Goal: Find contact information: Find contact information

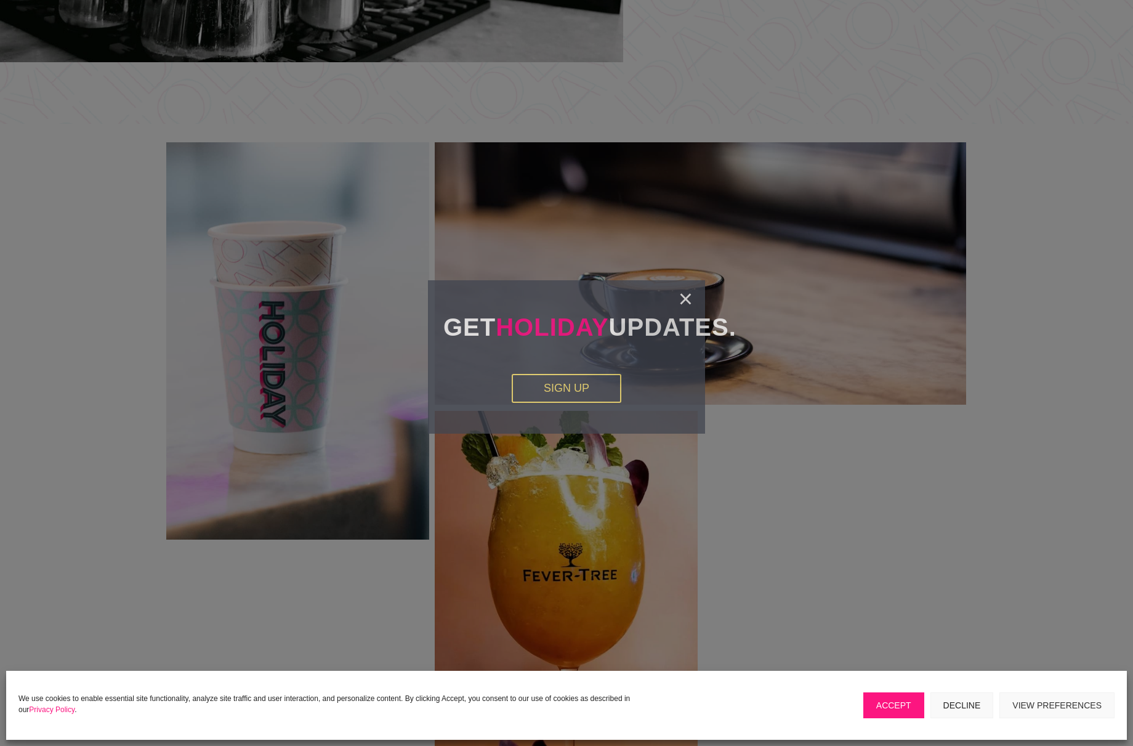
scroll to position [2543, 0]
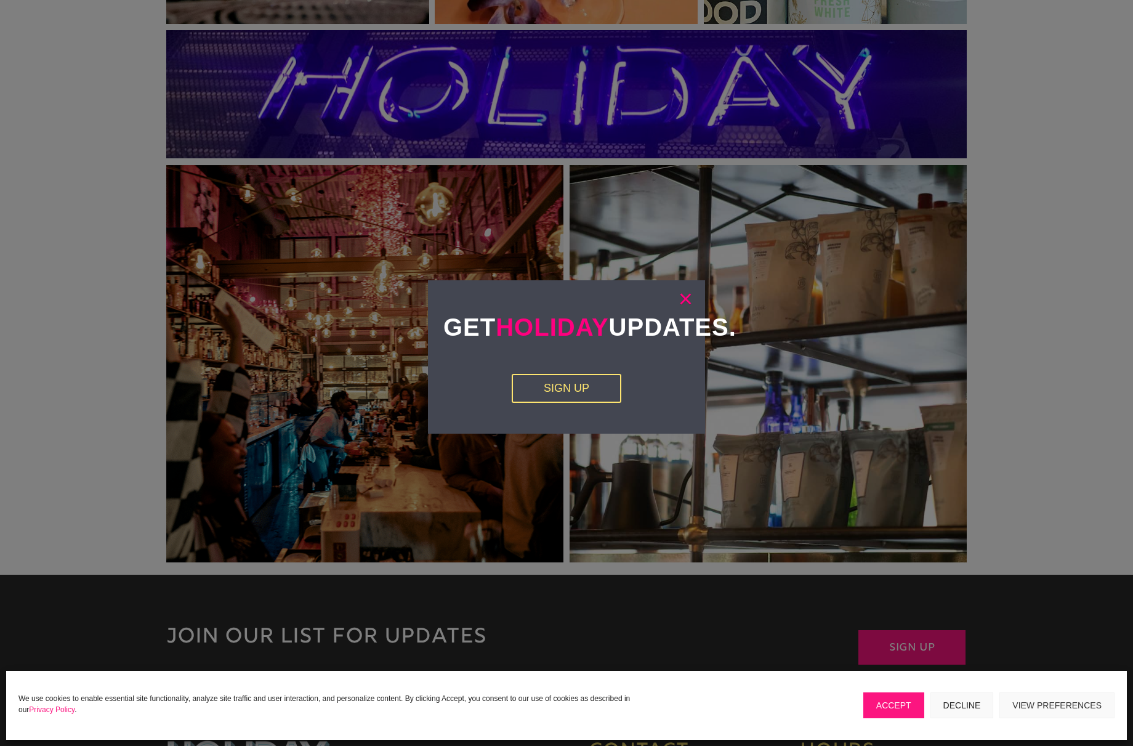
click at [686, 301] on link "×" at bounding box center [686, 299] width 14 height 12
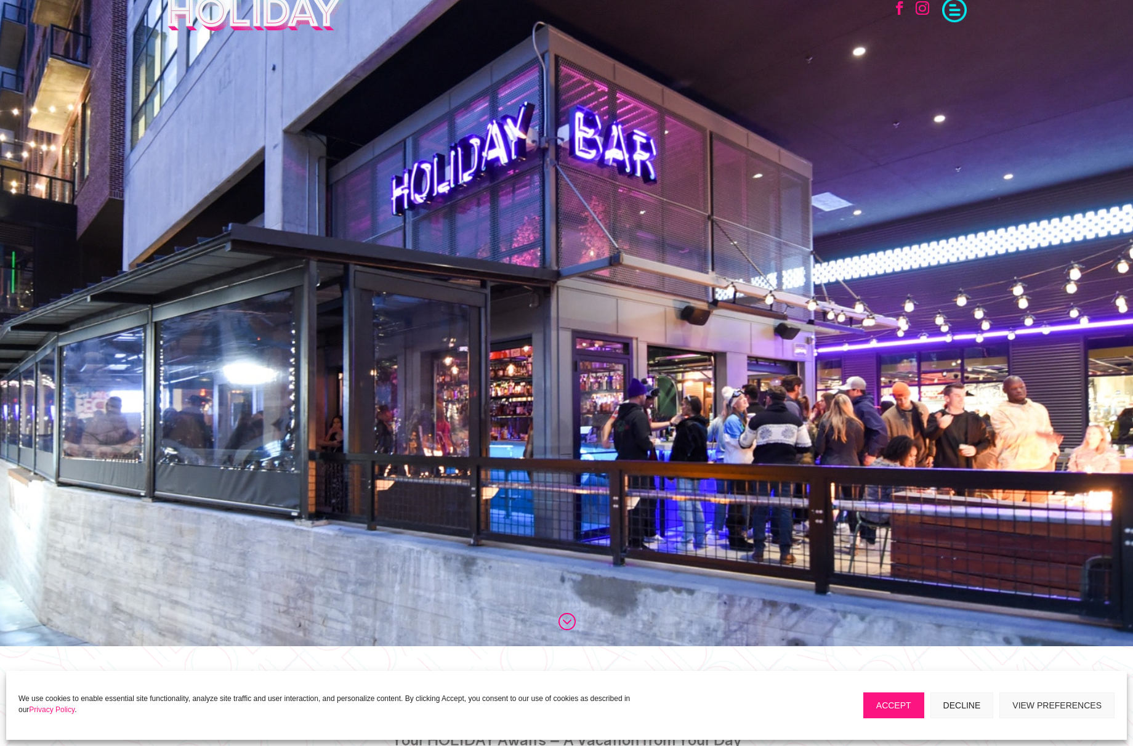
scroll to position [0, 0]
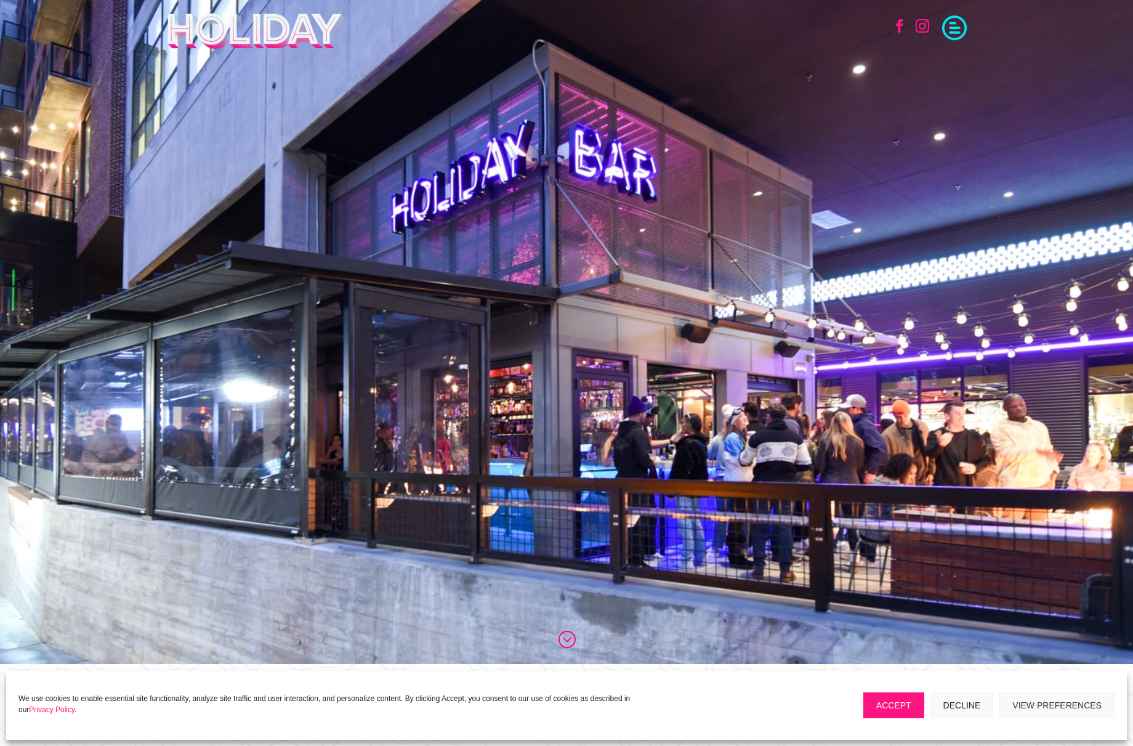
click at [962, 22] on span at bounding box center [954, 26] width 25 height 25
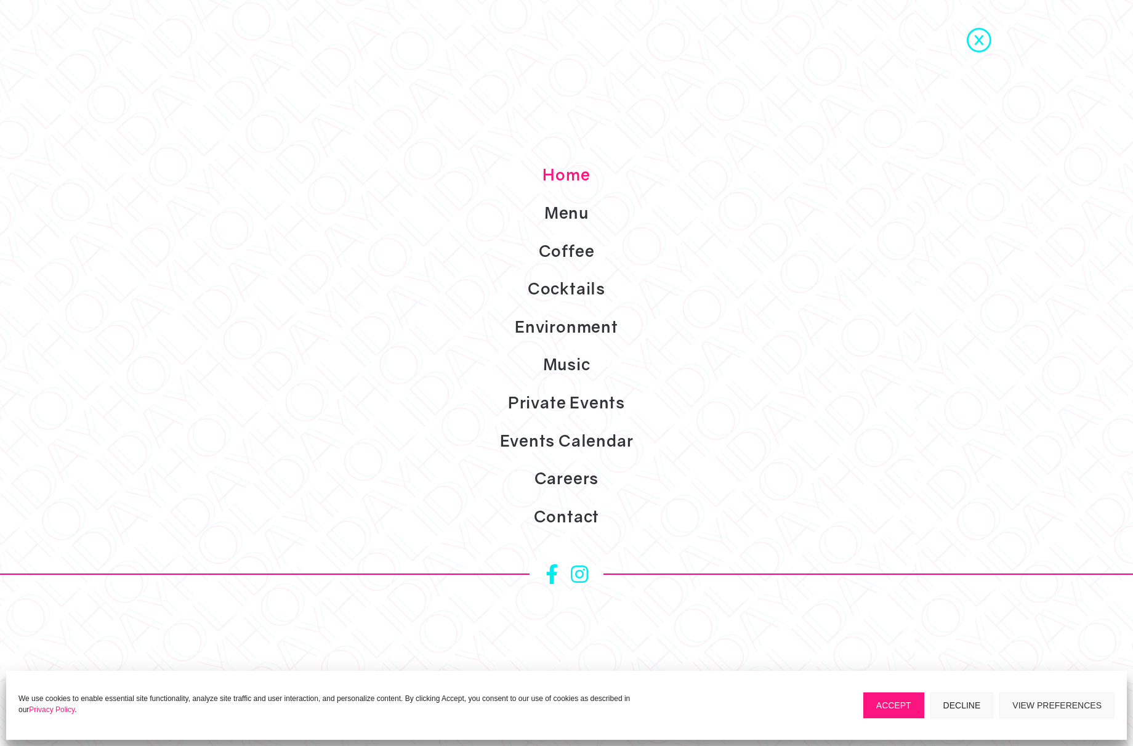
click at [904, 711] on button "Accept" at bounding box center [894, 705] width 61 height 26
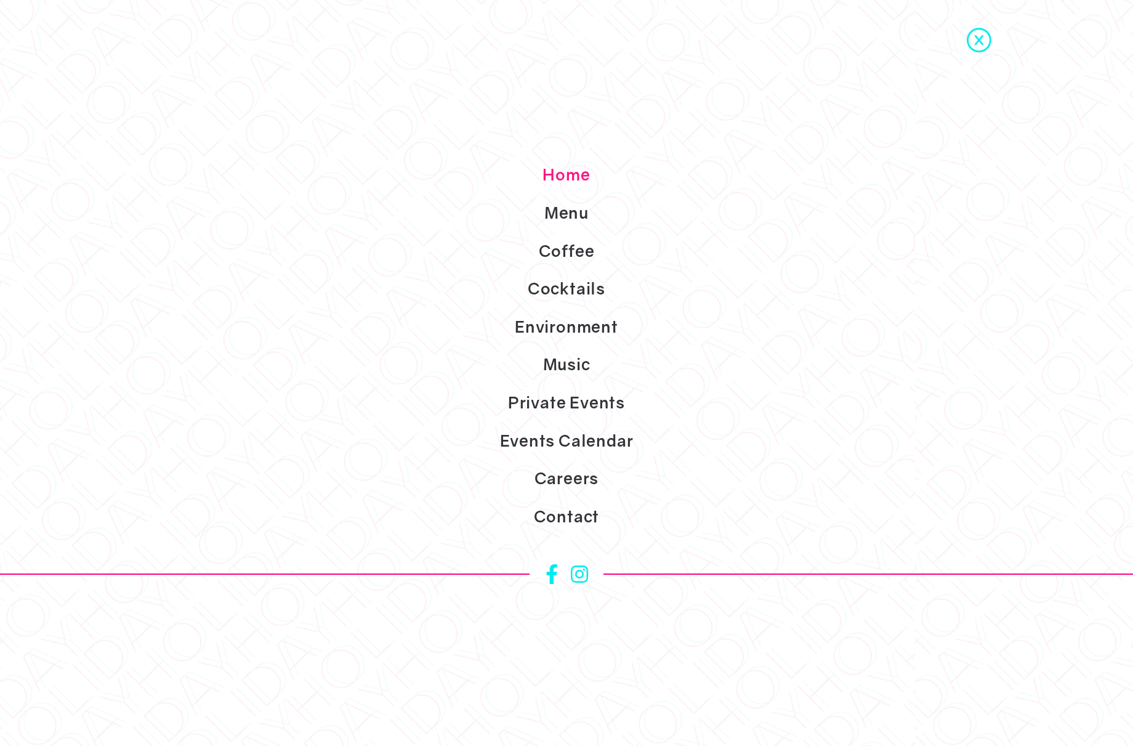
scroll to position [567, 0]
click at [596, 522] on link "Contact" at bounding box center [566, 517] width 1133 height 38
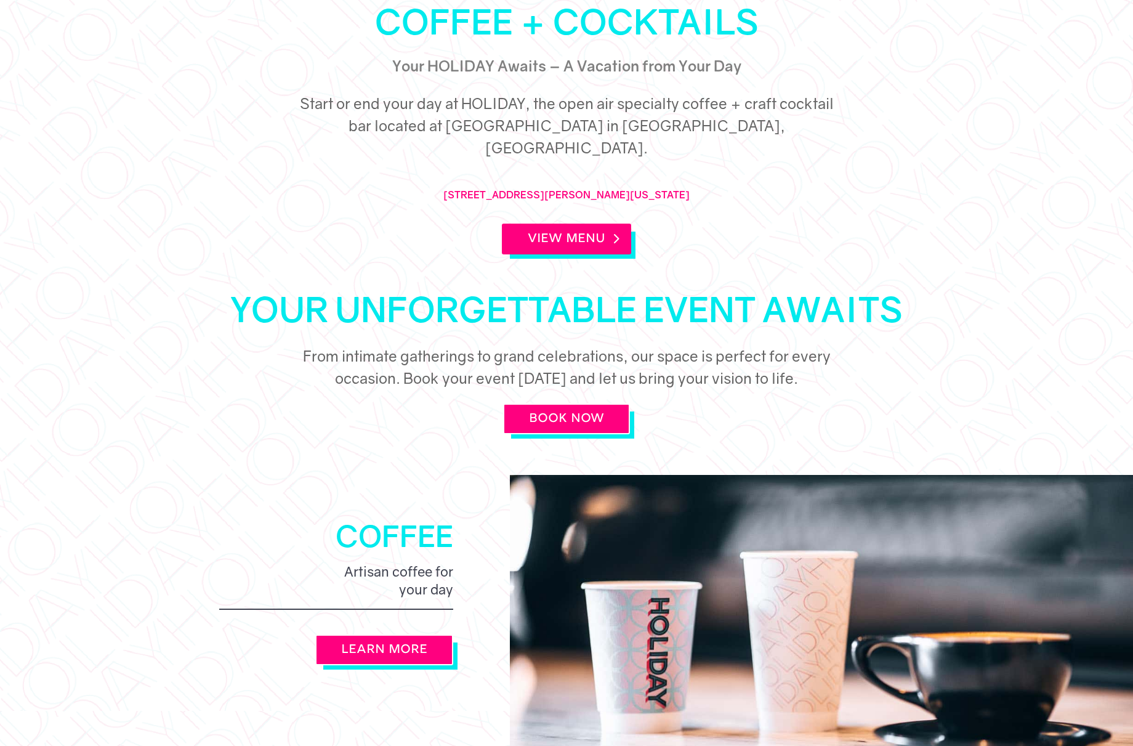
scroll to position [0, 0]
